Goal: Task Accomplishment & Management: Complete application form

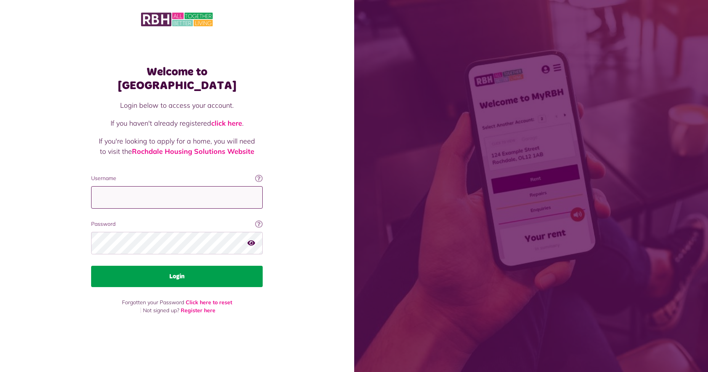
type input "**********"
click at [160, 268] on button "Login" at bounding box center [177, 276] width 172 height 21
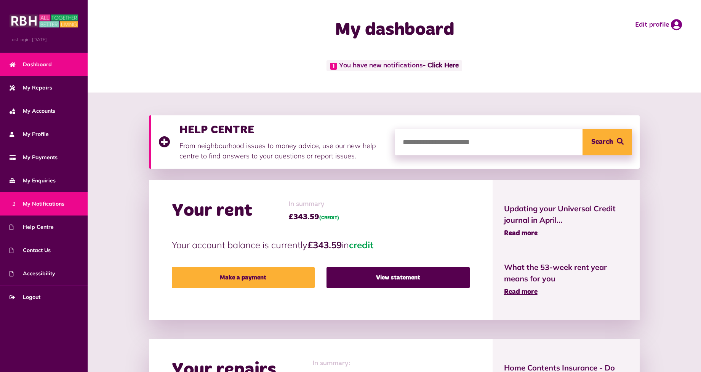
click at [46, 203] on span "1 My Notifications" at bounding box center [37, 204] width 55 height 8
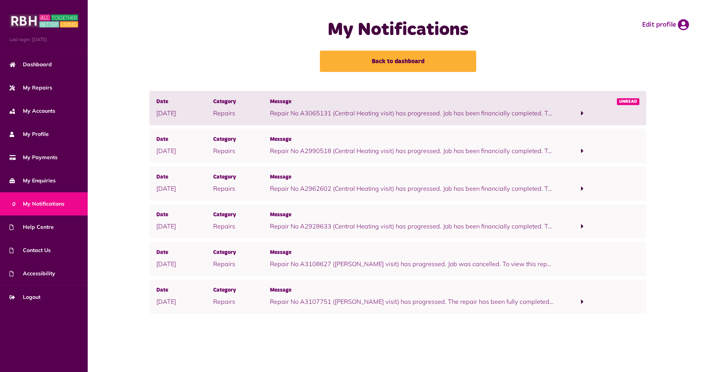
click at [579, 112] on span at bounding box center [582, 113] width 57 height 10
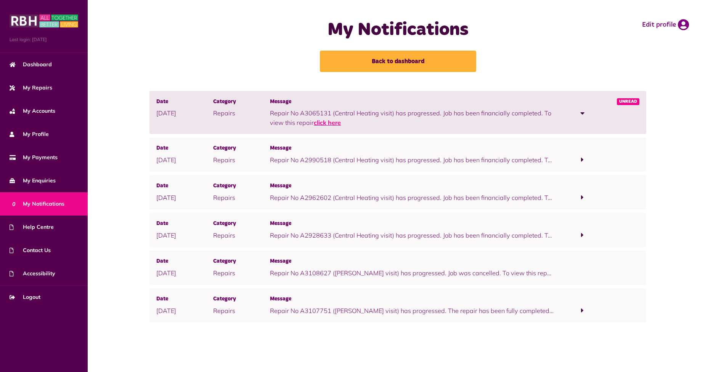
click at [330, 124] on link "click here" at bounding box center [327, 123] width 27 height 8
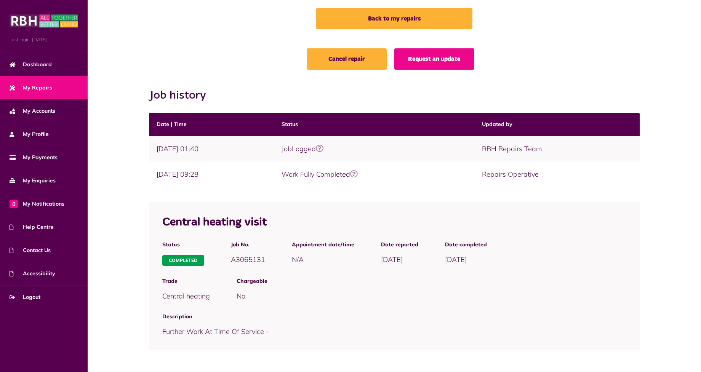
scroll to position [43, 0]
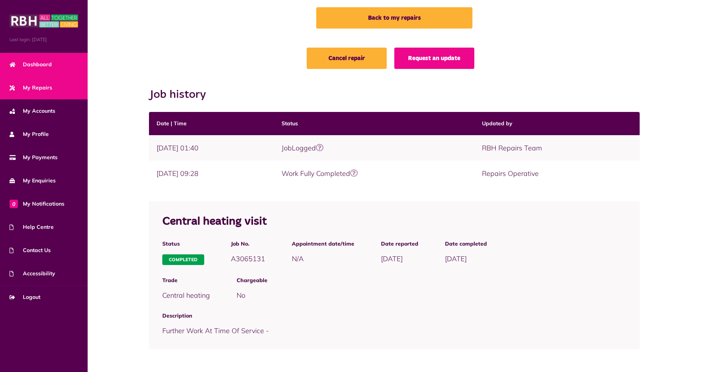
click at [54, 66] on link "Dashboard" at bounding box center [44, 64] width 88 height 23
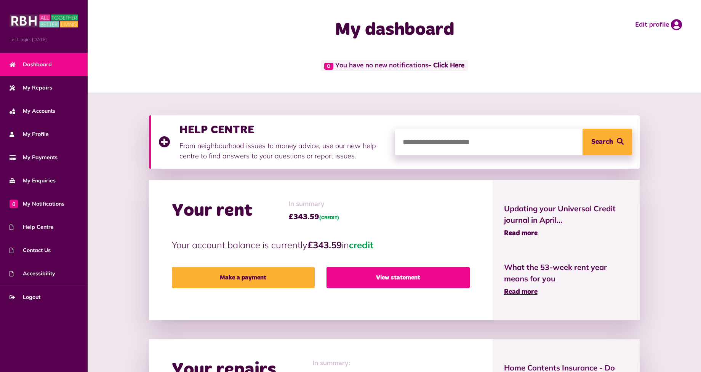
click at [410, 279] on link "View statement" at bounding box center [398, 277] width 143 height 21
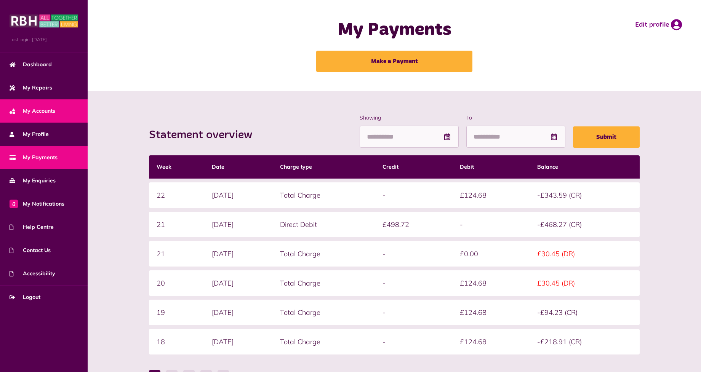
click at [53, 110] on span "My Accounts" at bounding box center [33, 111] width 46 height 8
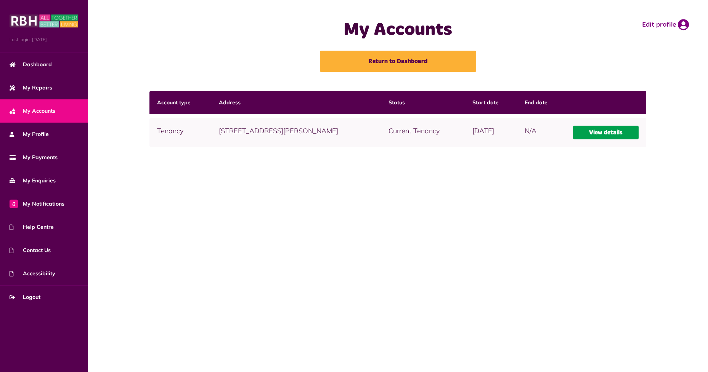
click at [604, 133] on link "View details" at bounding box center [606, 133] width 66 height 14
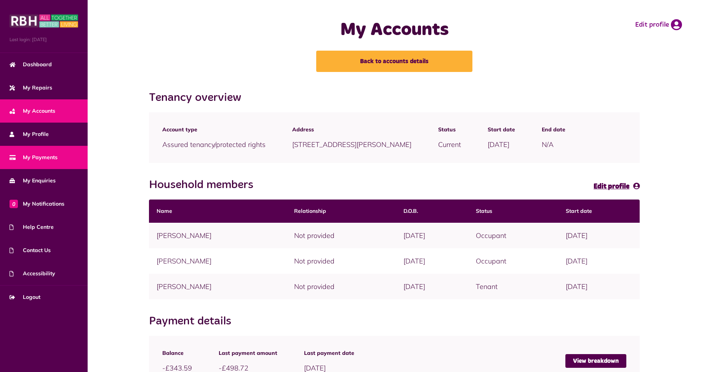
click at [51, 155] on span "My Payments" at bounding box center [34, 158] width 48 height 8
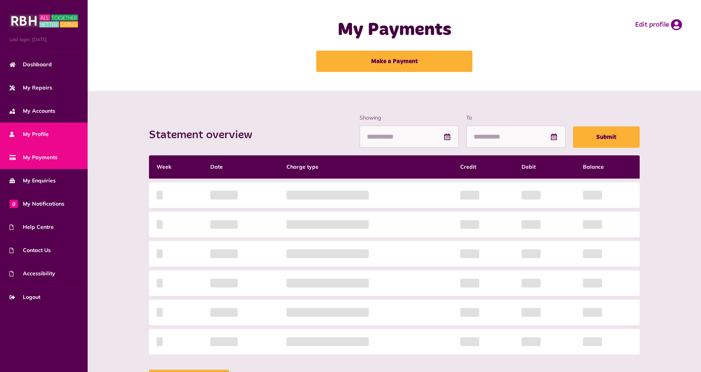
click at [65, 133] on link "My Profile" at bounding box center [44, 134] width 88 height 23
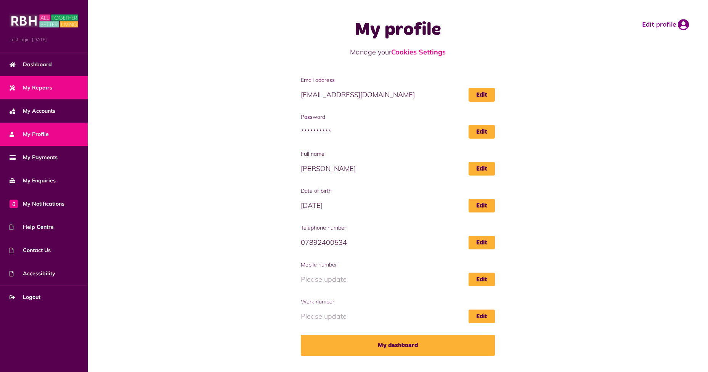
click at [51, 88] on link "My Repairs" at bounding box center [44, 87] width 88 height 23
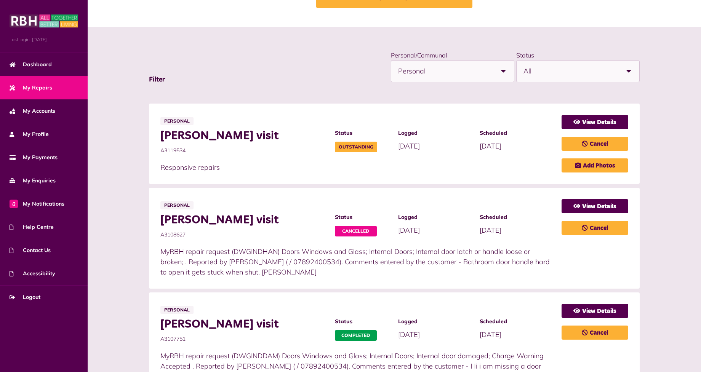
scroll to position [76, 0]
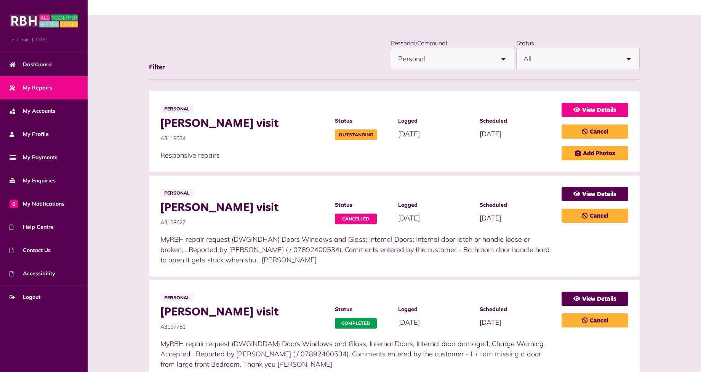
click at [593, 111] on link "View Details" at bounding box center [595, 110] width 67 height 14
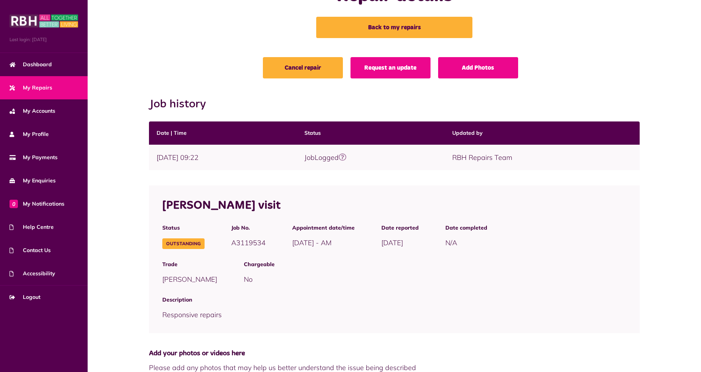
scroll to position [27, 0]
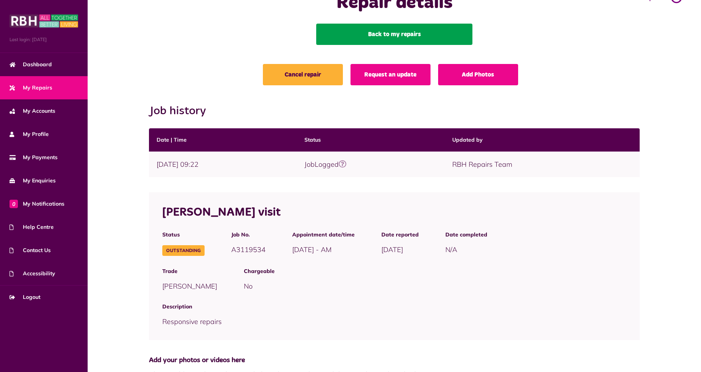
click at [415, 38] on link "Back to my repairs" at bounding box center [394, 34] width 156 height 21
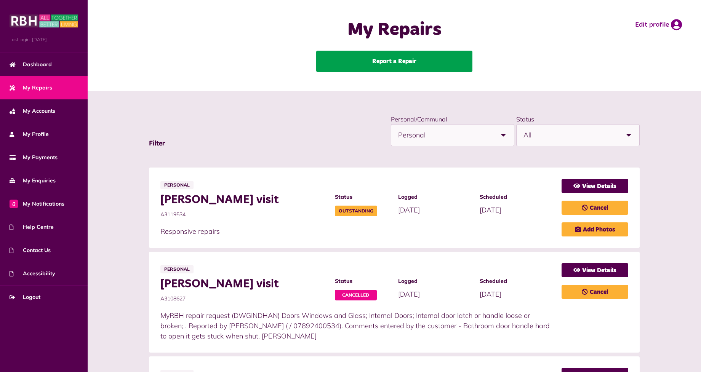
click at [401, 63] on link "Report a Repair" at bounding box center [394, 61] width 156 height 21
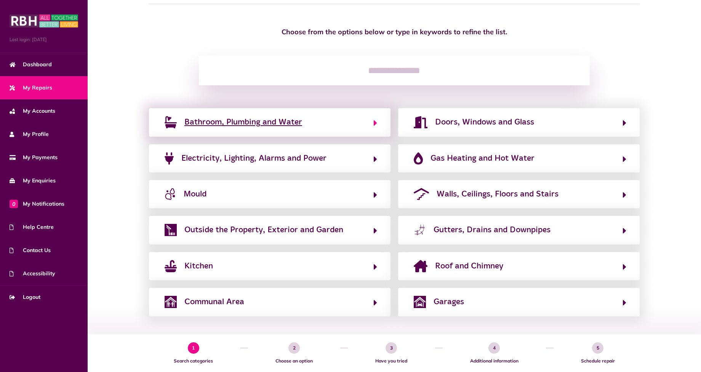
scroll to position [56, 0]
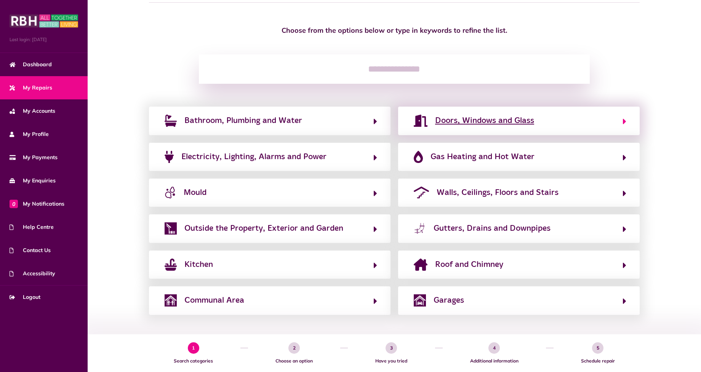
click at [471, 119] on span "Doors, Windows and Glass" at bounding box center [484, 121] width 99 height 12
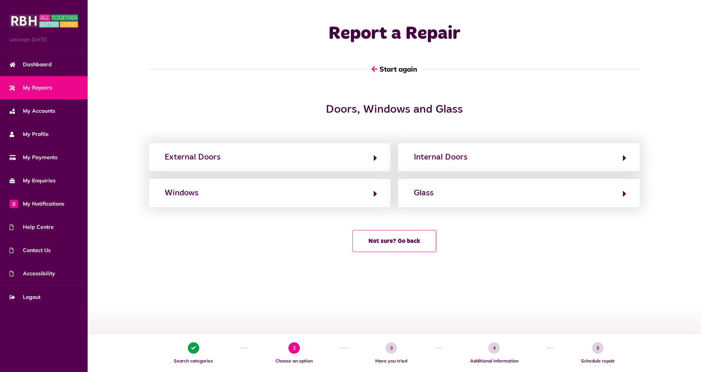
scroll to position [0, 0]
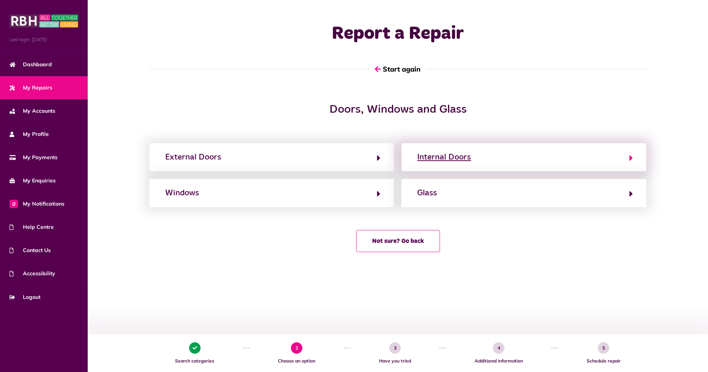
click at [496, 155] on button "Internal Doors" at bounding box center [524, 157] width 218 height 13
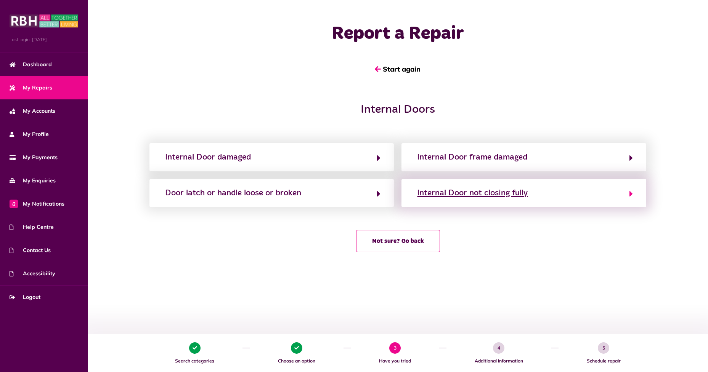
click at [628, 195] on button "Internal Door not closing fully" at bounding box center [524, 193] width 218 height 13
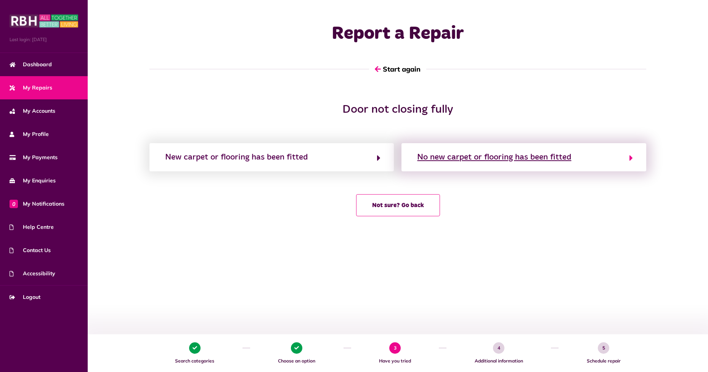
click at [632, 156] on icon "button" at bounding box center [630, 158] width 3 height 9
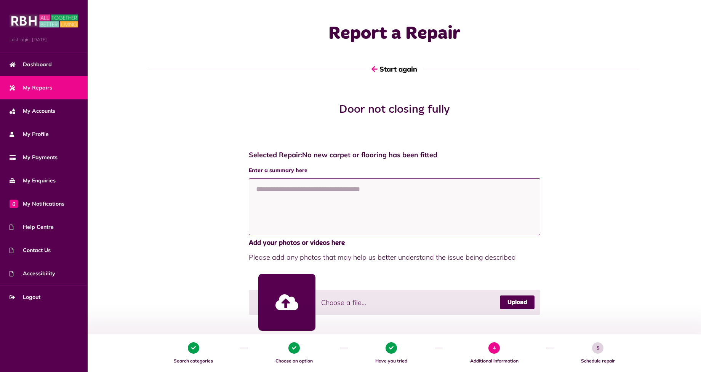
click at [281, 189] on textarea at bounding box center [395, 206] width 292 height 57
click at [382, 187] on textarea "**********" at bounding box center [395, 206] width 292 height 57
click at [384, 189] on textarea "**********" at bounding box center [395, 206] width 292 height 57
click at [492, 189] on textarea "**********" at bounding box center [395, 206] width 292 height 57
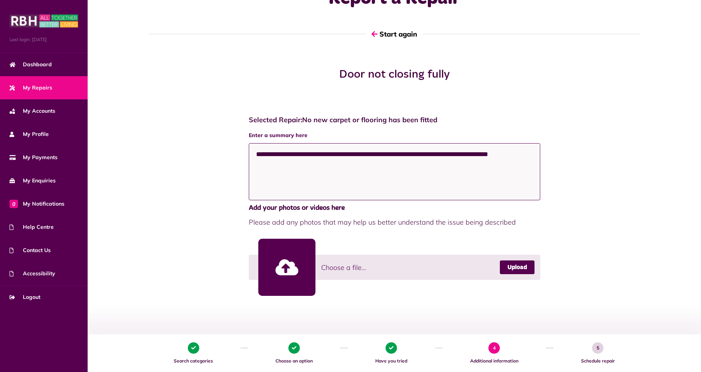
scroll to position [114, 0]
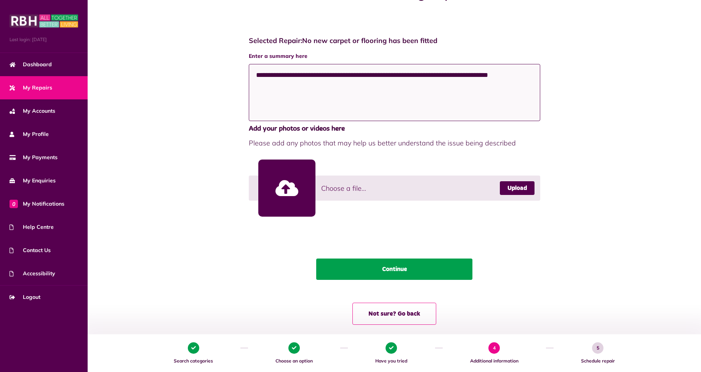
type textarea "**********"
click at [407, 269] on button "Continue" at bounding box center [394, 269] width 156 height 21
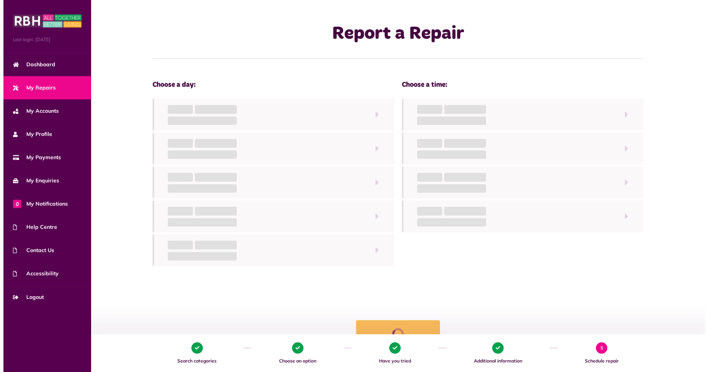
scroll to position [0, 0]
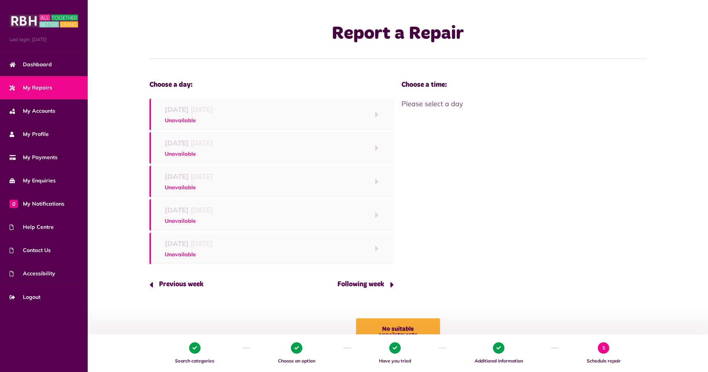
click at [391, 285] on button "Following week" at bounding box center [363, 285] width 62 height 22
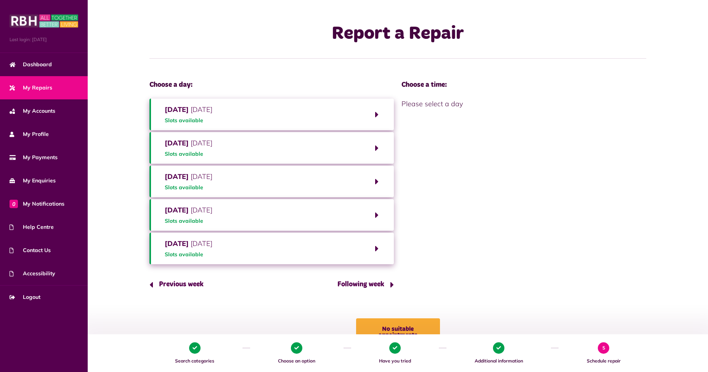
click at [376, 114] on button "Monday 15th September 2025 Slots available" at bounding box center [271, 115] width 244 height 32
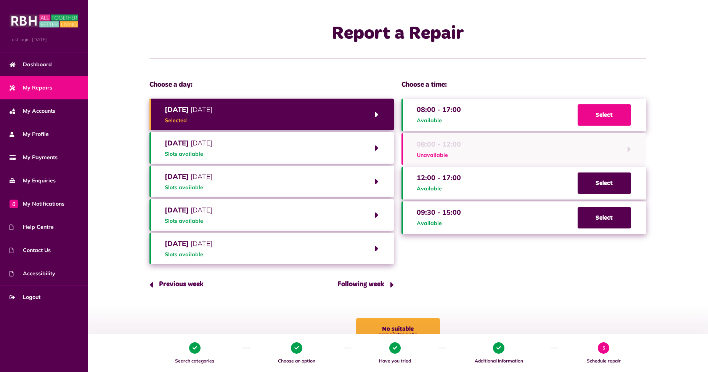
click at [598, 114] on span "Select" at bounding box center [604, 114] width 53 height 21
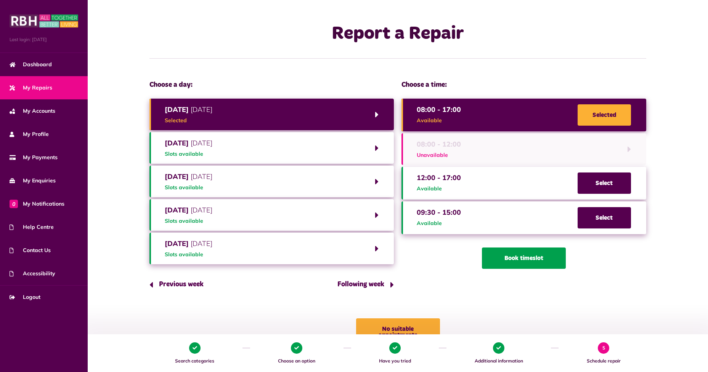
click at [524, 258] on button "Book timeslot" at bounding box center [524, 258] width 84 height 21
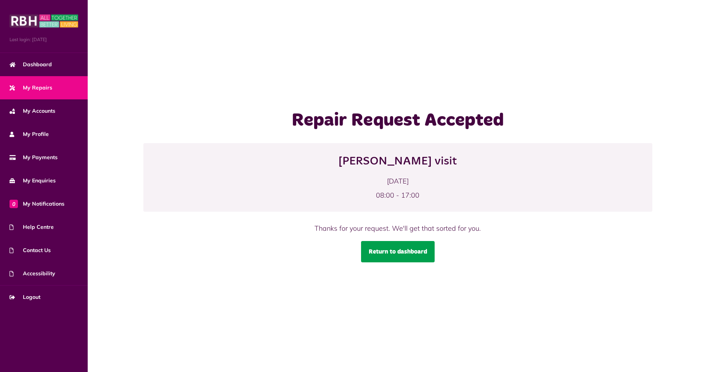
click at [407, 255] on link "Return to dashboard" at bounding box center [398, 251] width 74 height 21
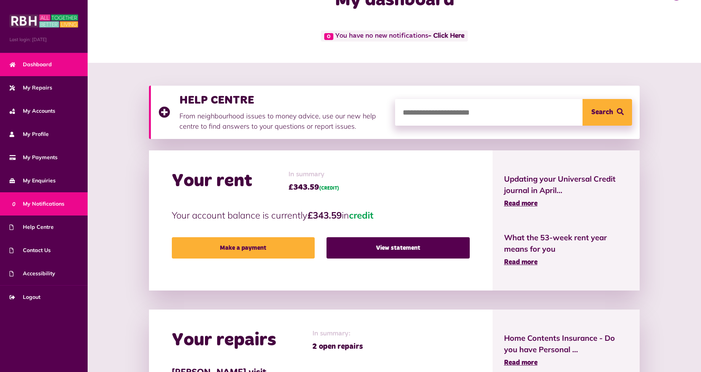
scroll to position [76, 0]
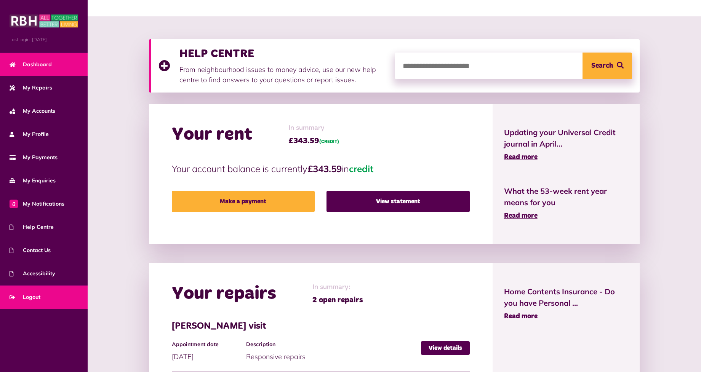
click at [39, 295] on span "Logout" at bounding box center [25, 298] width 31 height 8
